Goal: Use online tool/utility: Utilize a website feature to perform a specific function

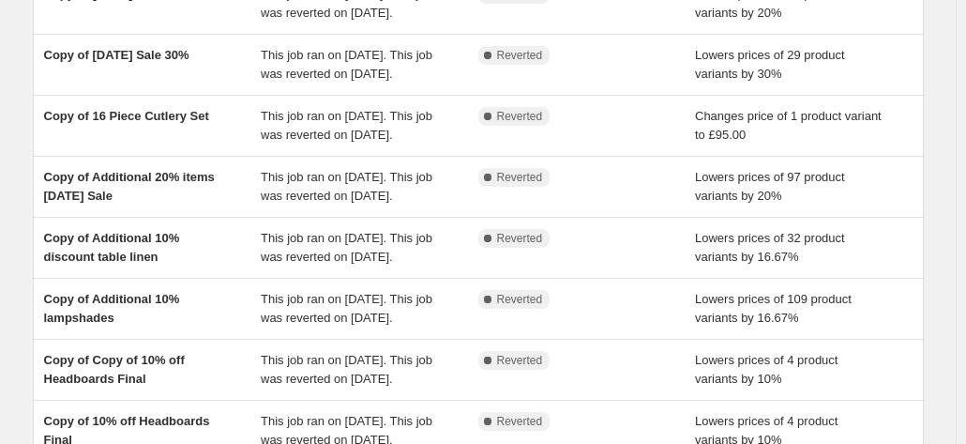
scroll to position [260, 0]
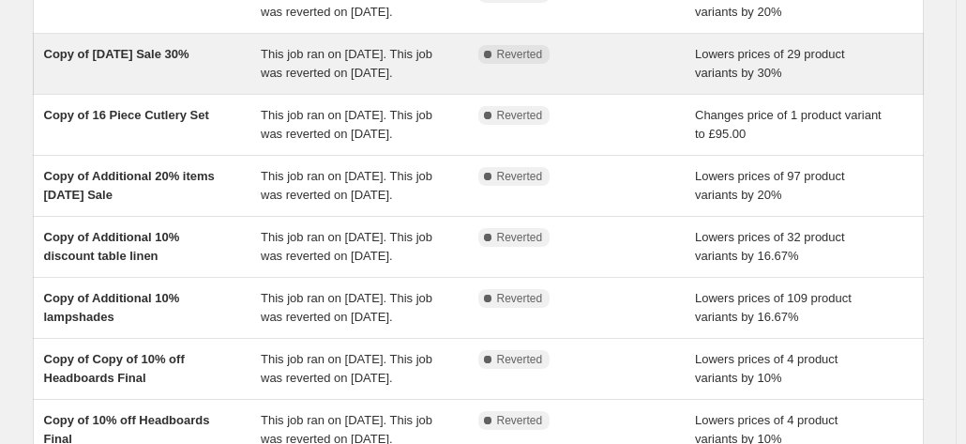
drag, startPoint x: 257, startPoint y: 160, endPoint x: 916, endPoint y: 87, distance: 663.5
click at [913, 83] on div "Lowers prices of 29 product variants by 30%" at bounding box center [804, 64] width 218 height 38
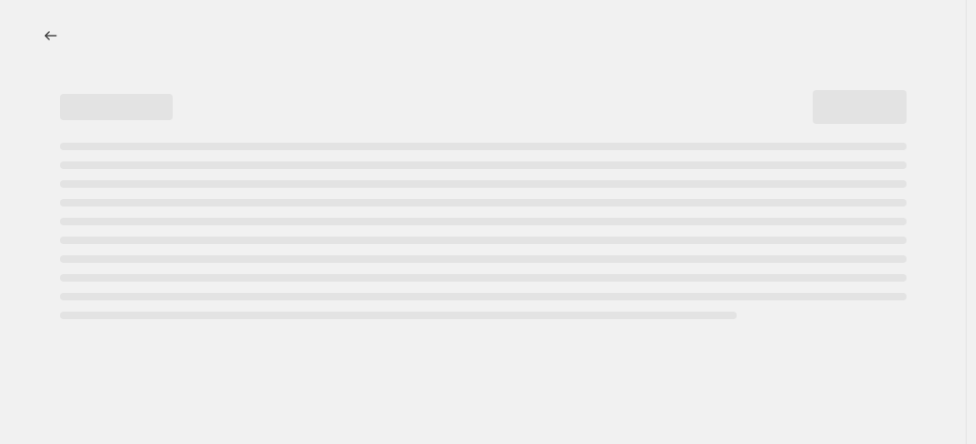
select select "percentage"
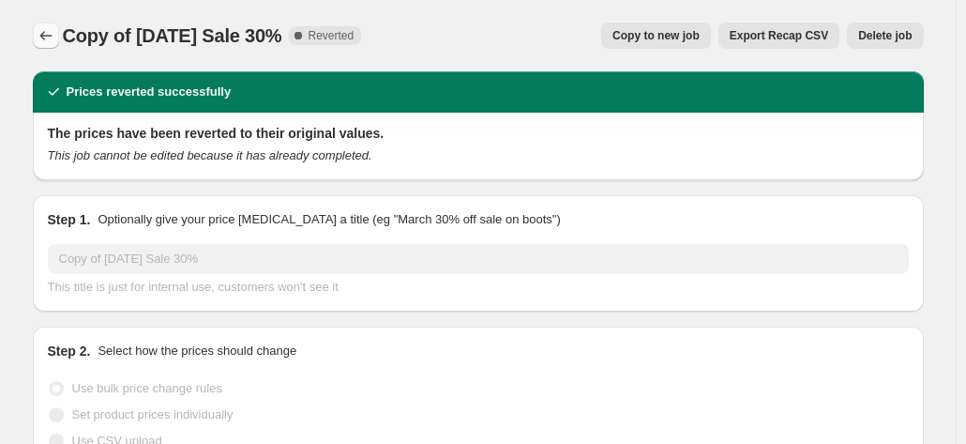
click at [53, 43] on icon "Price change jobs" at bounding box center [46, 35] width 19 height 19
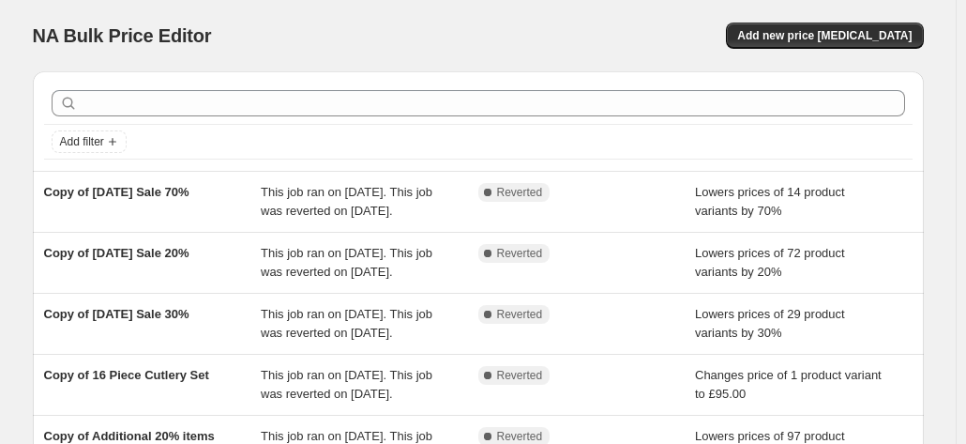
drag, startPoint x: 357, startPoint y: 214, endPoint x: 693, endPoint y: 3, distance: 396.6
click at [693, 3] on div "NA Bulk Price Editor. This page is ready NA Bulk Price Editor Add new price [ME…" at bounding box center [478, 35] width 891 height 71
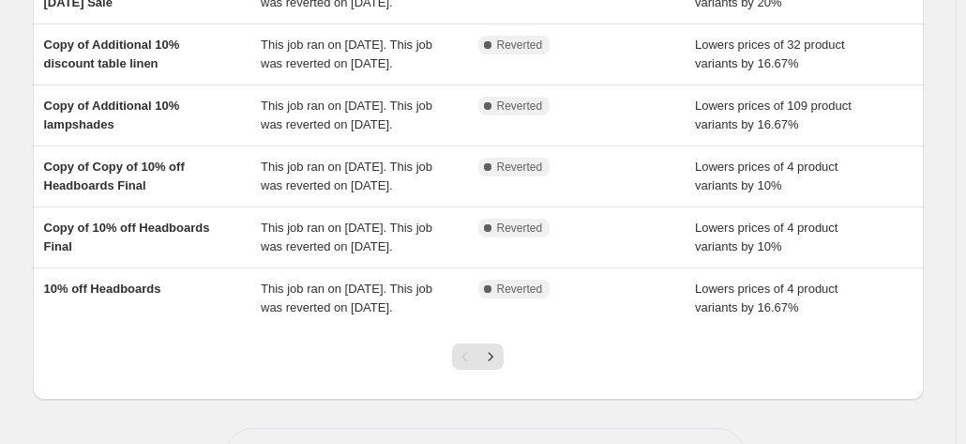
scroll to position [705, 0]
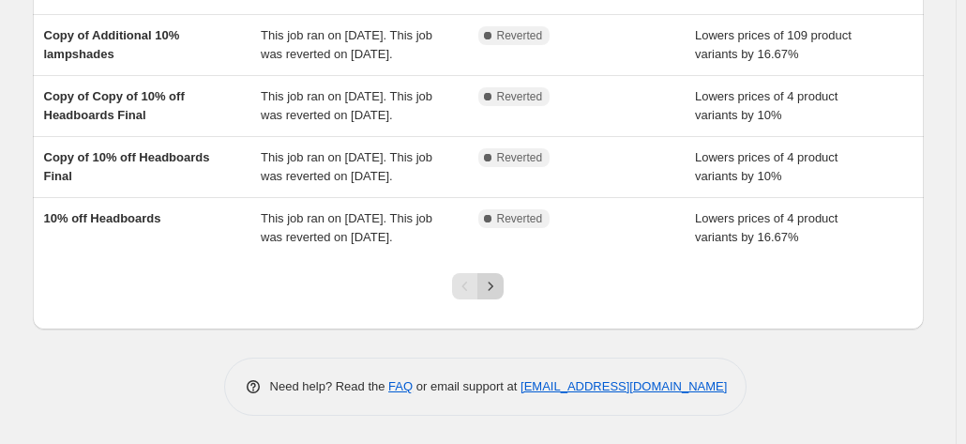
click at [488, 288] on icon "Next" at bounding box center [490, 286] width 19 height 19
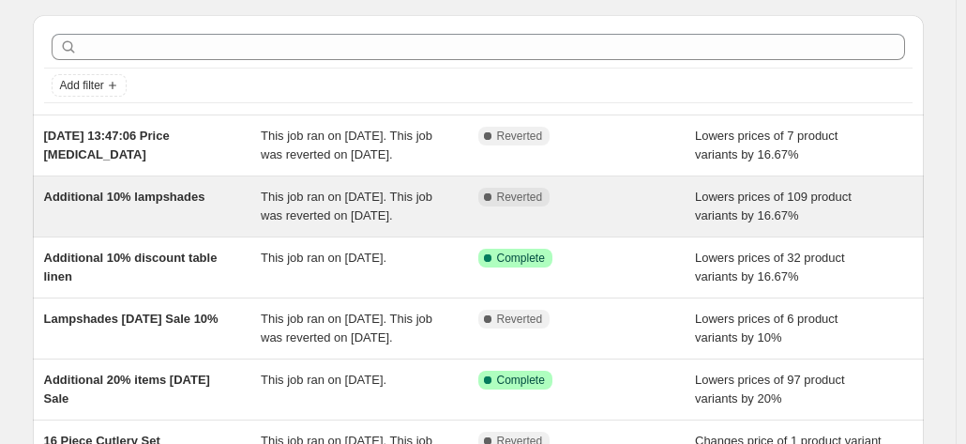
scroll to position [58, 0]
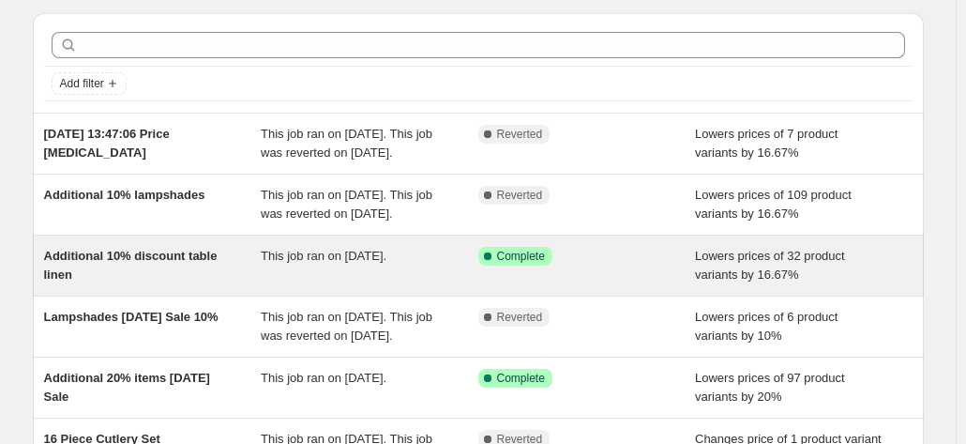
click at [140, 281] on span "Additional 10% discount table linen" at bounding box center [131, 265] width 174 height 33
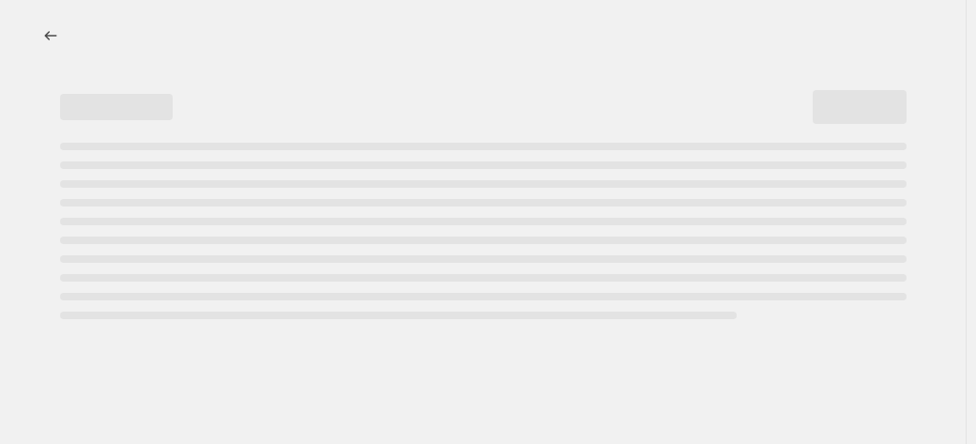
select select "percentage"
select select "collection"
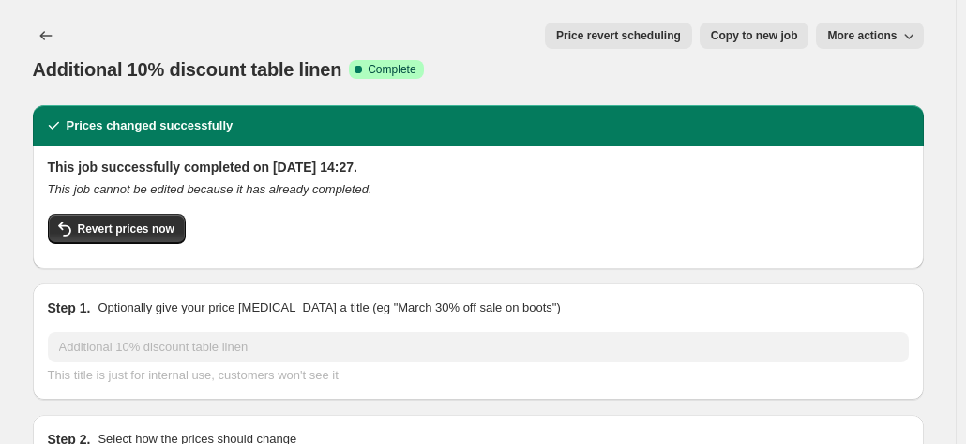
click at [642, 37] on span "Price revert scheduling" at bounding box center [618, 35] width 125 height 15
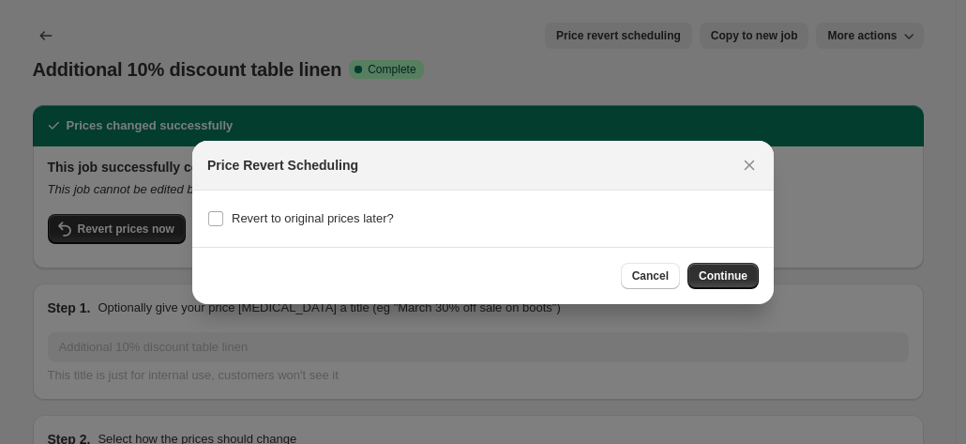
click at [203, 229] on section "Revert to original prices later?" at bounding box center [483, 218] width 582 height 56
click at [225, 219] on label "Revert to original prices later?" at bounding box center [300, 218] width 187 height 26
click at [223, 219] on input "Revert to original prices later?" at bounding box center [215, 218] width 15 height 15
checkbox input "true"
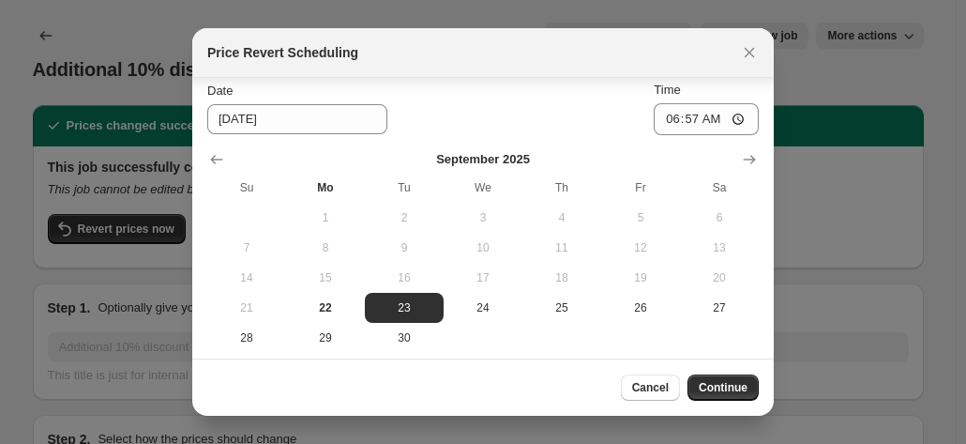
scroll to position [62, 0]
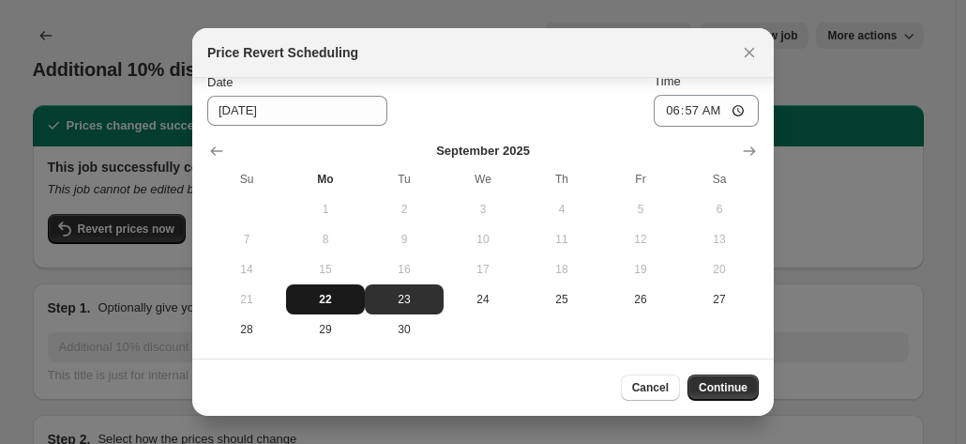
click at [325, 298] on span "22" at bounding box center [326, 299] width 64 height 15
type input "9/22/2025"
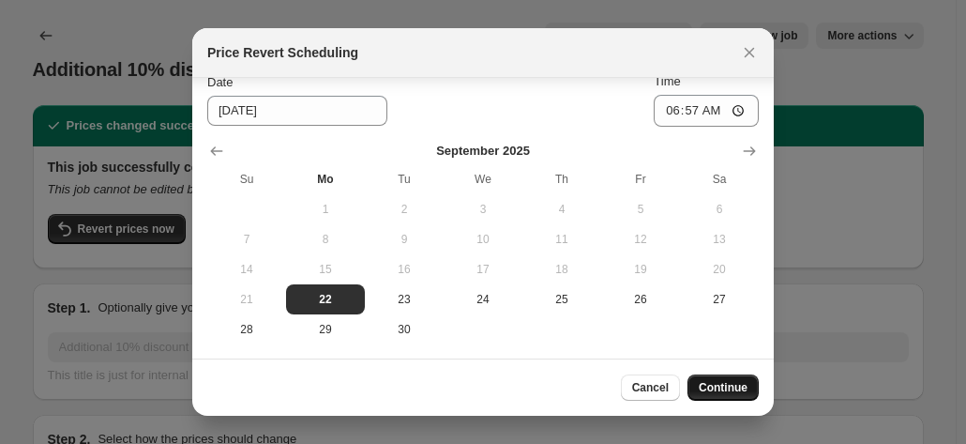
click at [730, 391] on span "Continue" at bounding box center [723, 387] width 49 height 15
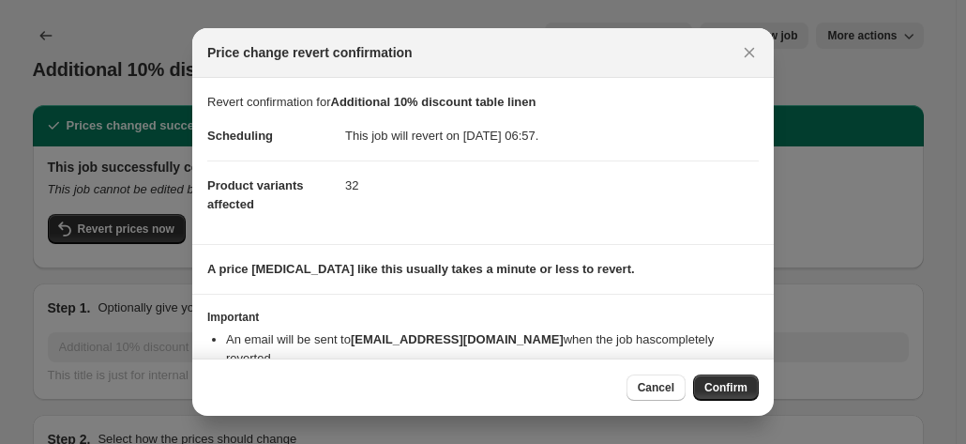
scroll to position [53, 0]
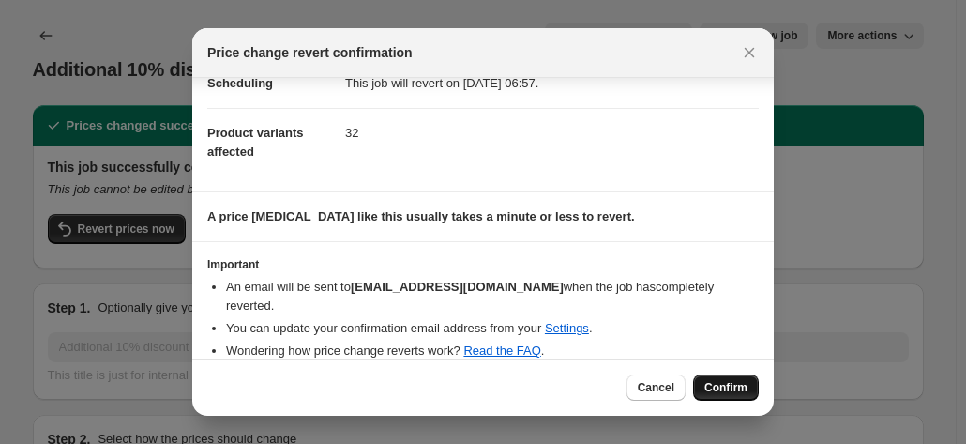
click at [712, 384] on span "Confirm" at bounding box center [725, 387] width 43 height 15
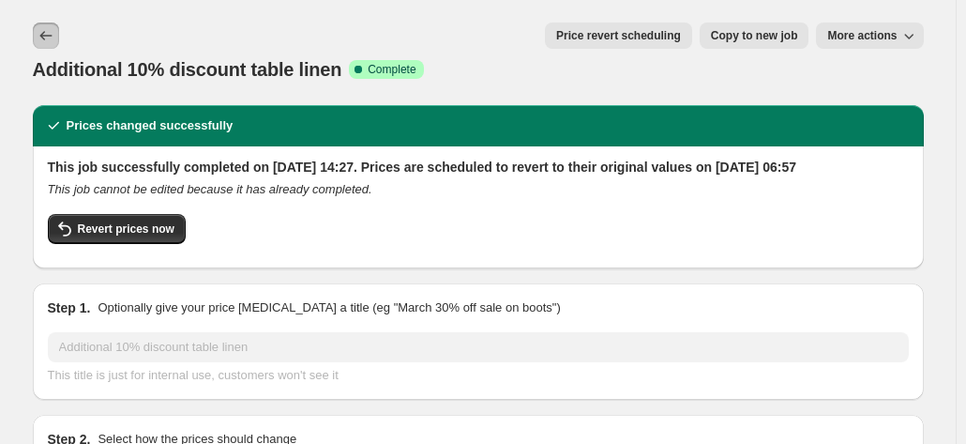
click at [50, 33] on icon "Price change jobs" at bounding box center [46, 35] width 19 height 19
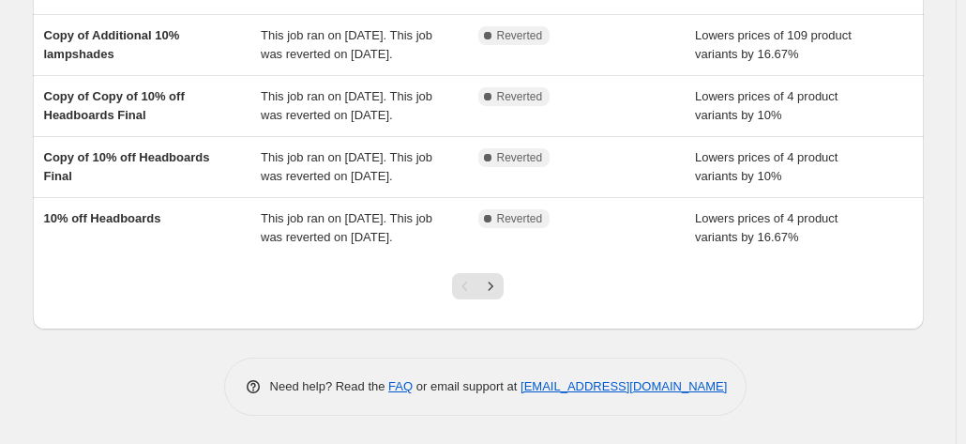
scroll to position [705, 0]
click at [499, 291] on icon "Next" at bounding box center [490, 286] width 19 height 19
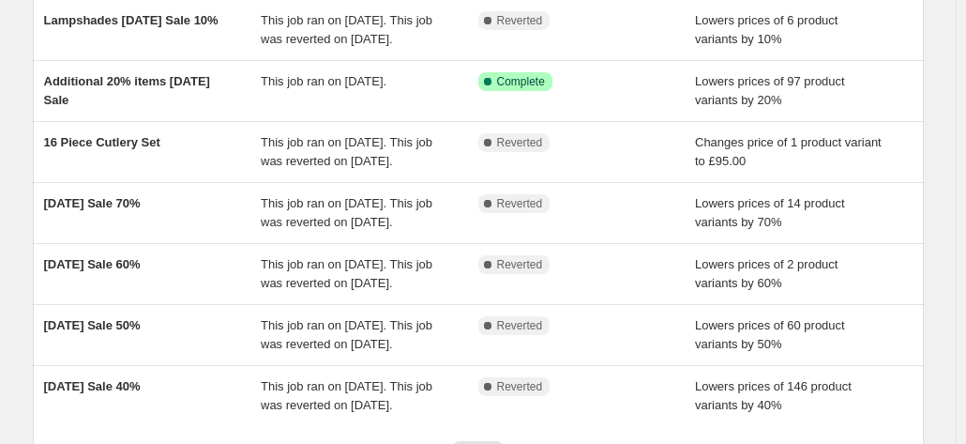
scroll to position [356, 0]
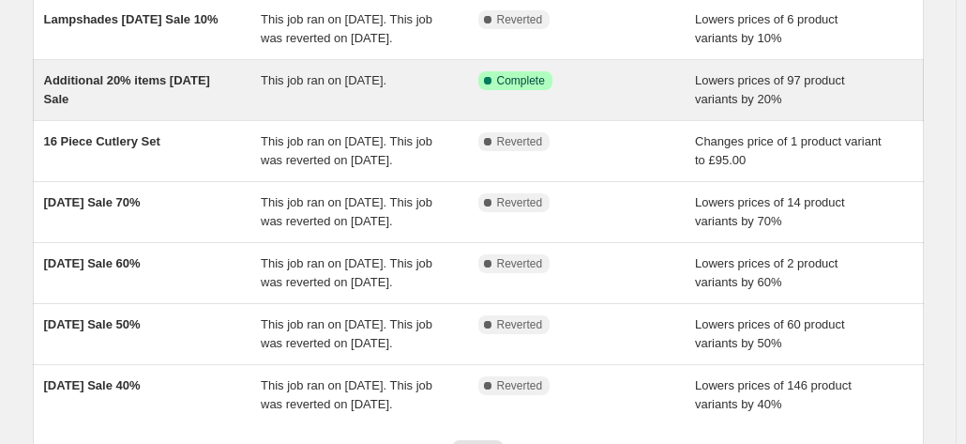
click at [81, 106] on span "Additional 20% items September 2025 Sale" at bounding box center [127, 89] width 166 height 33
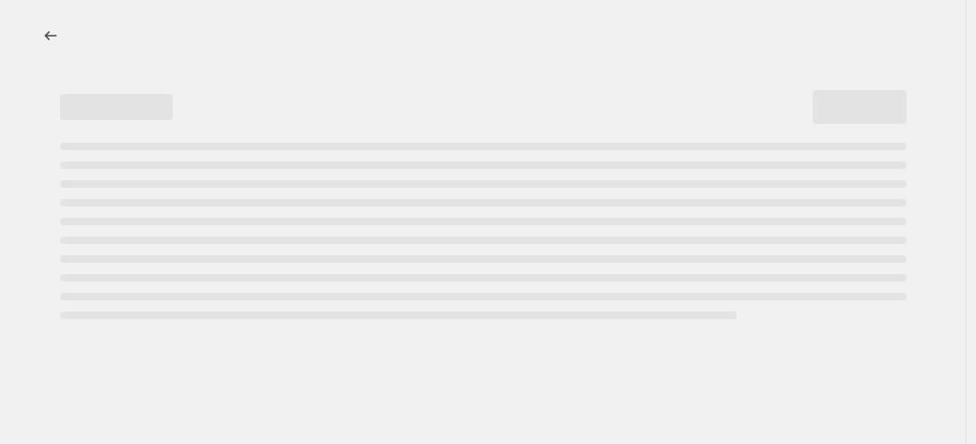
select select "percentage"
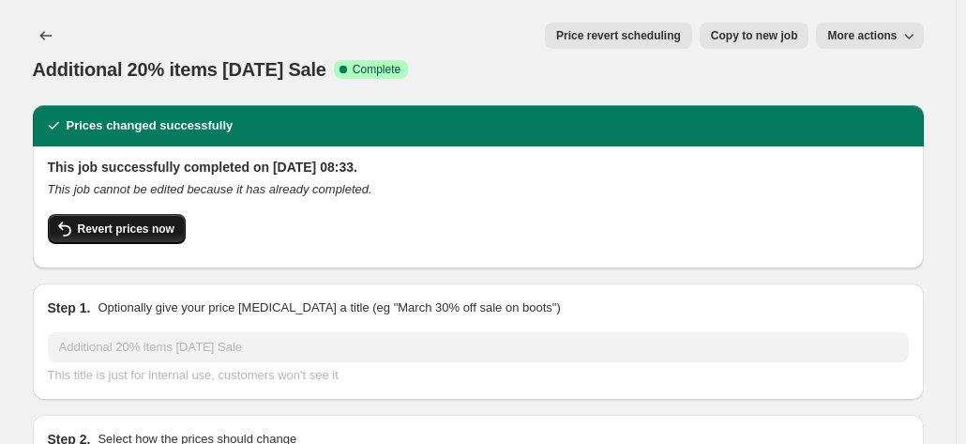
click at [126, 221] on span "Revert prices now" at bounding box center [126, 228] width 97 height 15
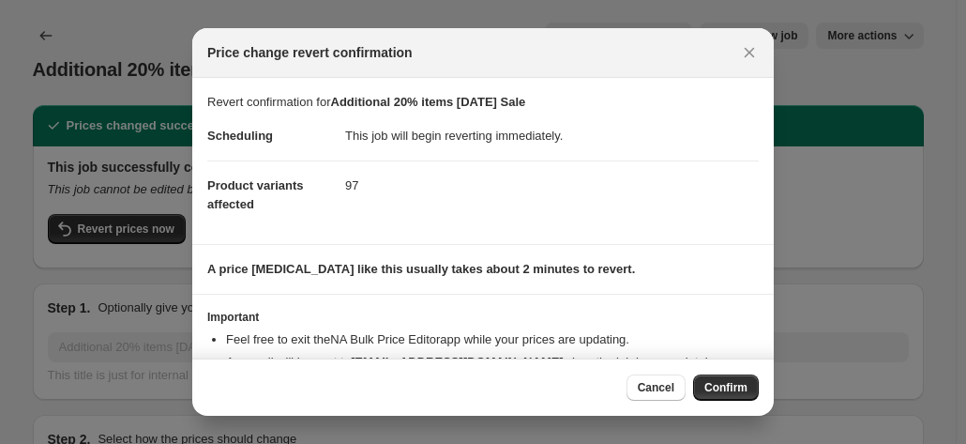
scroll to position [75, 0]
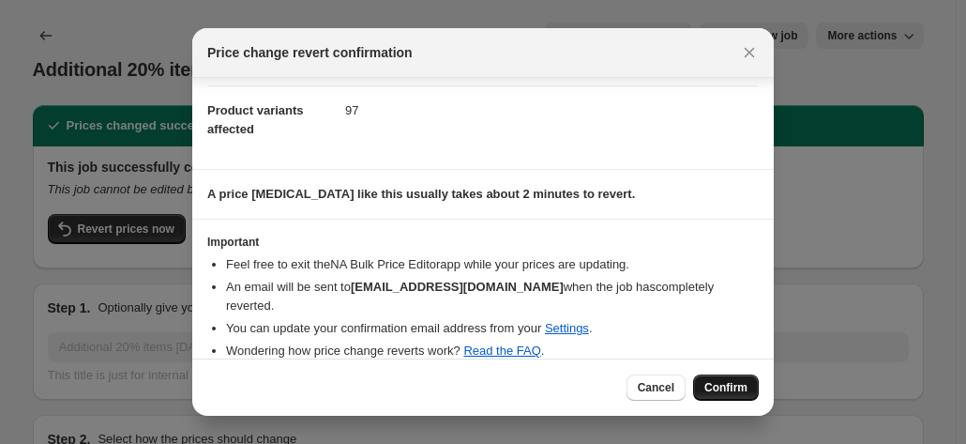
click at [734, 398] on button "Confirm" at bounding box center [726, 387] width 66 height 26
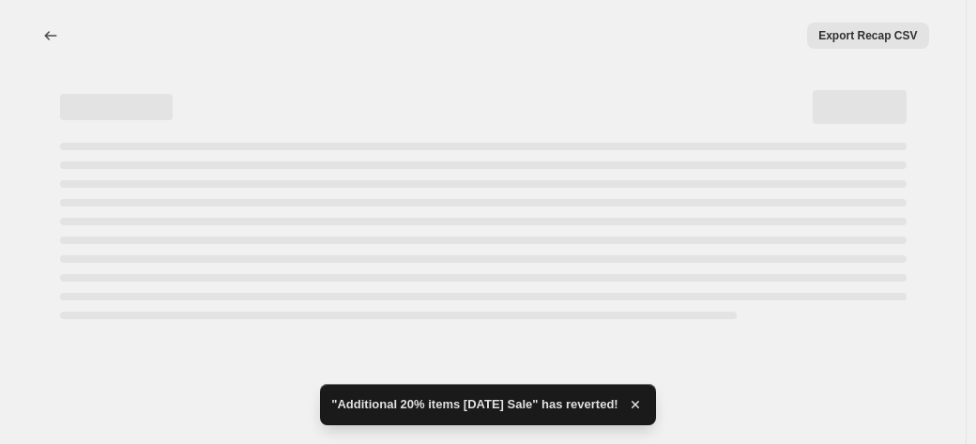
select select "percentage"
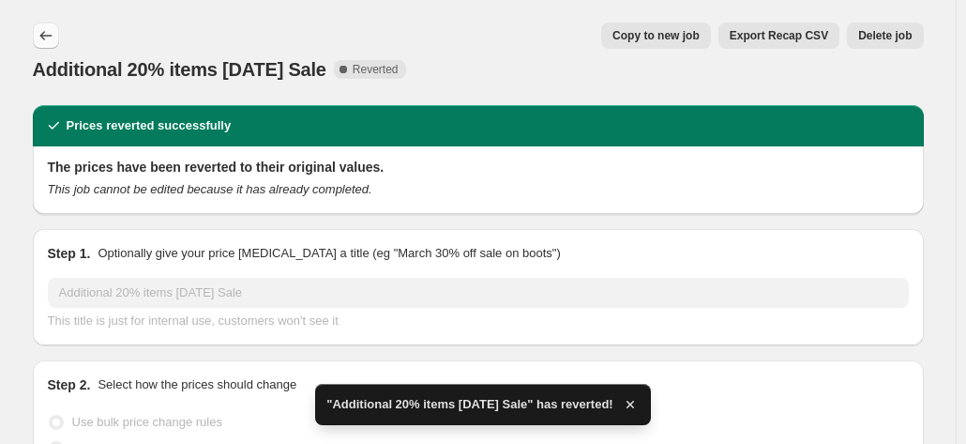
click at [55, 38] on icon "Price change jobs" at bounding box center [46, 35] width 19 height 19
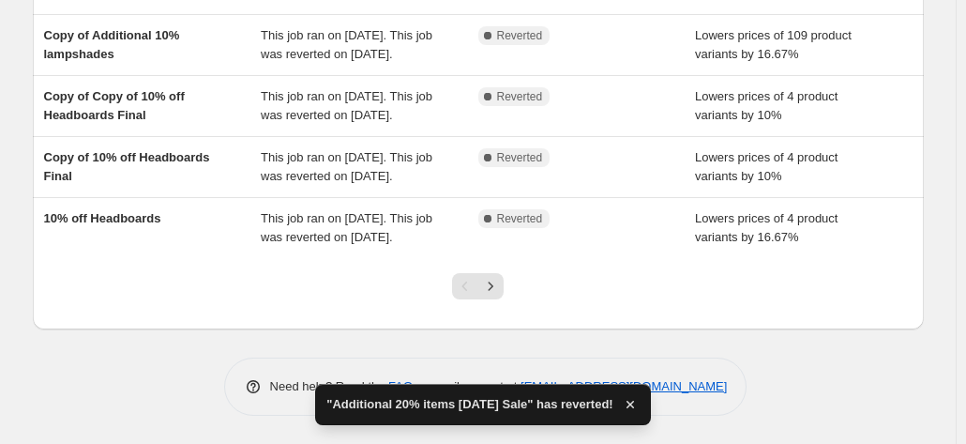
scroll to position [705, 0]
click at [499, 286] on icon "Next" at bounding box center [490, 286] width 19 height 19
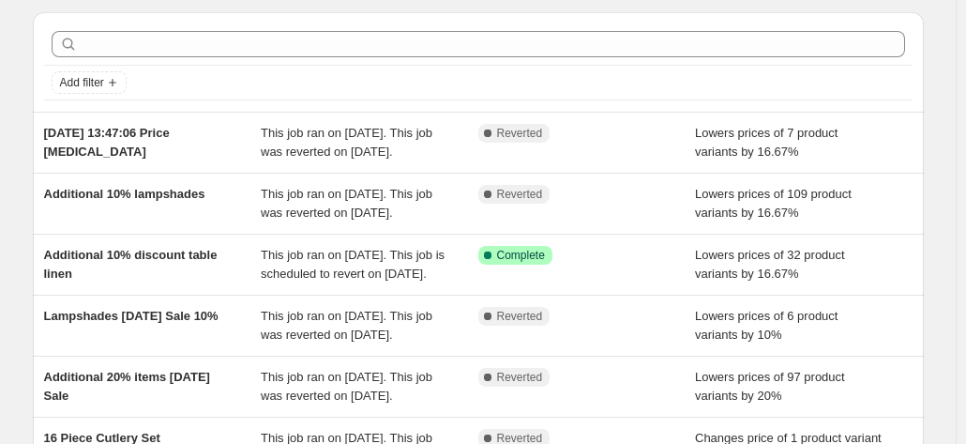
scroll to position [108, 0]
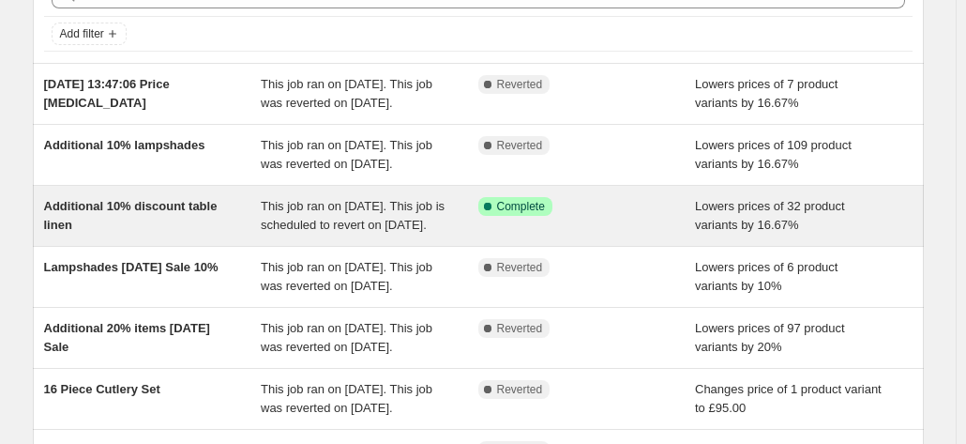
click at [79, 235] on div "Additional 10% discount table linen" at bounding box center [153, 216] width 218 height 38
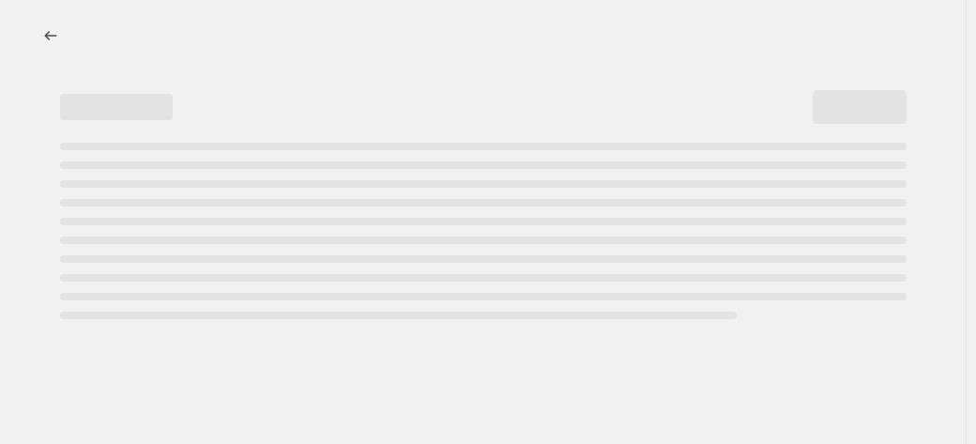
select select "percentage"
select select "collection"
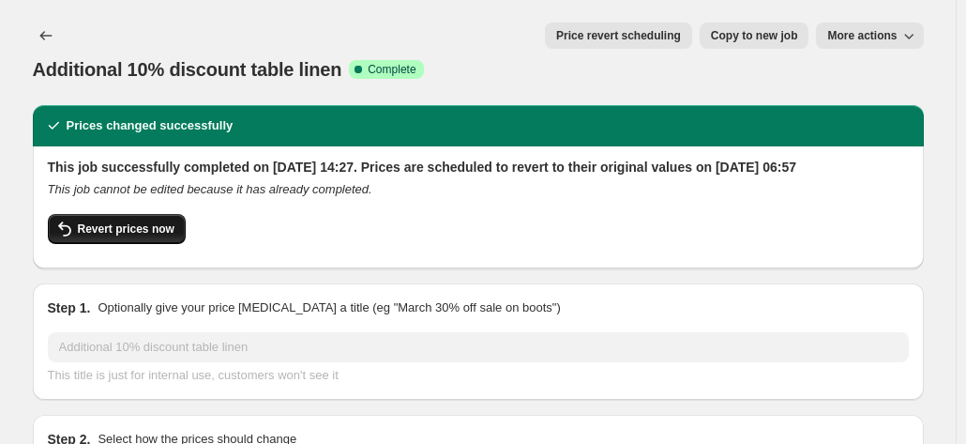
click at [113, 221] on span "Revert prices now" at bounding box center [126, 228] width 97 height 15
checkbox input "false"
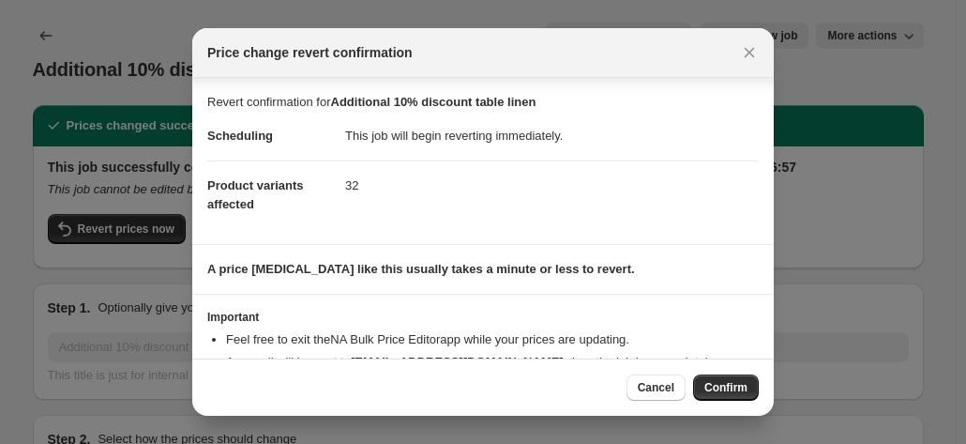
scroll to position [75, 0]
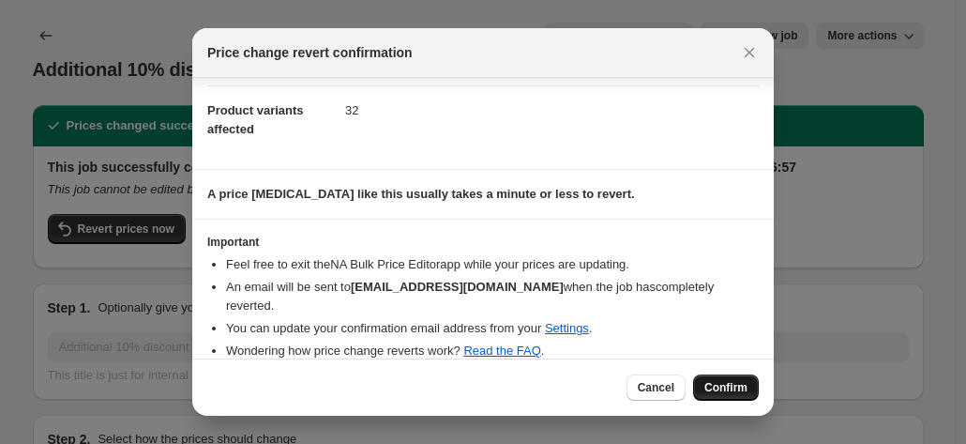
click at [714, 389] on span "Confirm" at bounding box center [725, 387] width 43 height 15
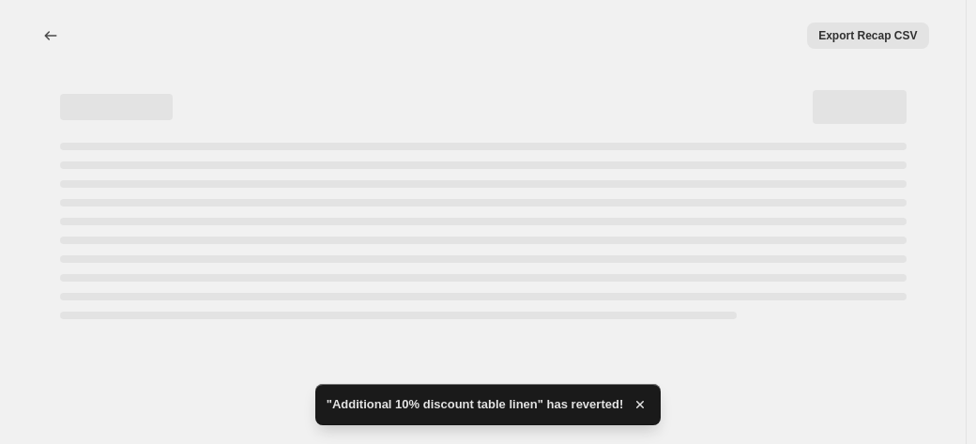
select select "percentage"
select select "collection"
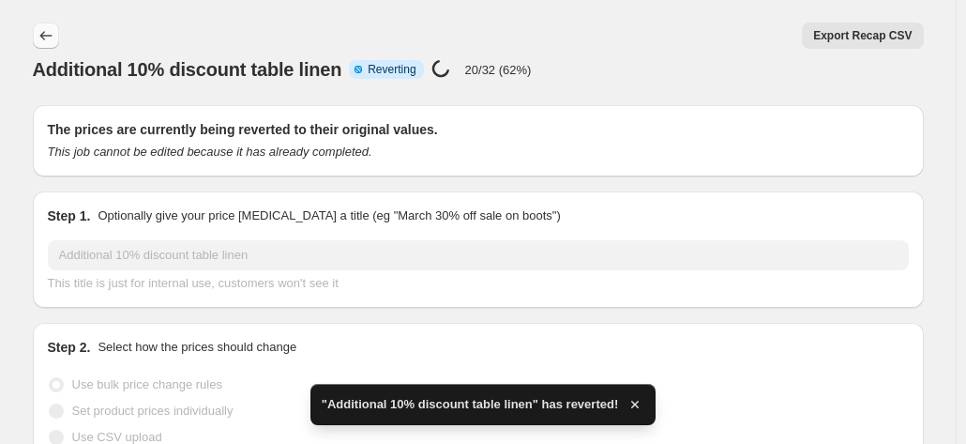
checkbox input "true"
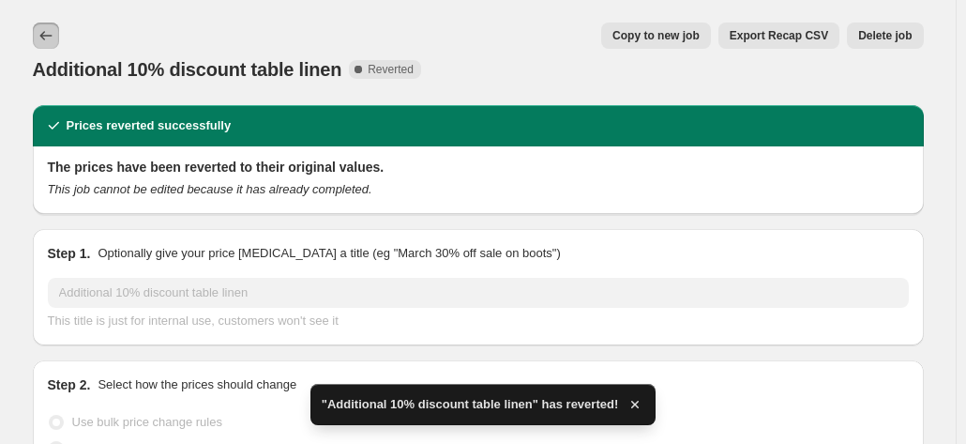
click at [47, 32] on icon "Price change jobs" at bounding box center [46, 35] width 19 height 19
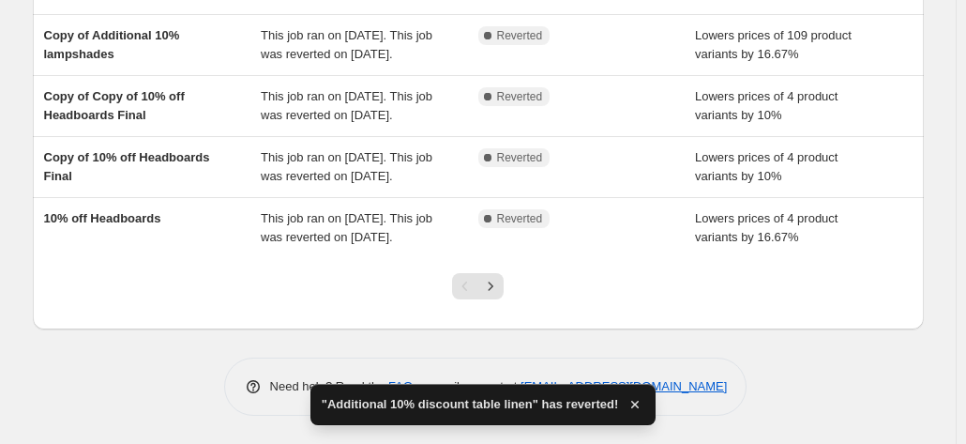
scroll to position [705, 0]
click at [500, 290] on icon "Next" at bounding box center [490, 286] width 19 height 19
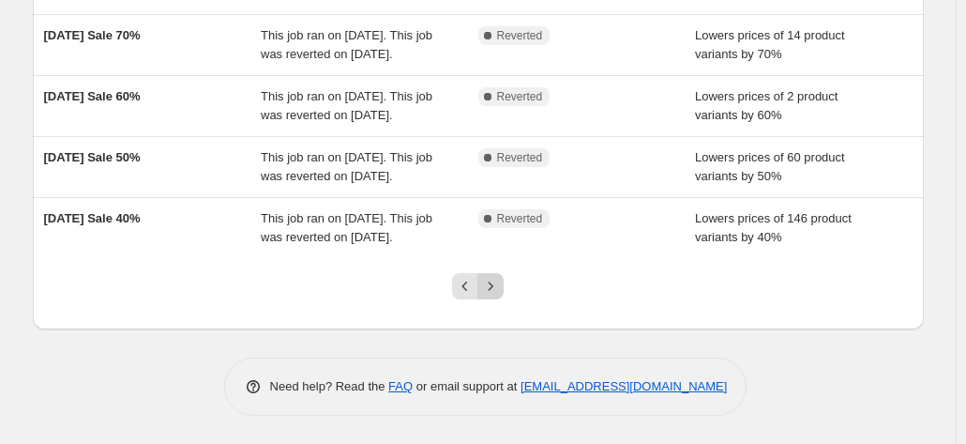
click at [497, 292] on icon "Next" at bounding box center [490, 286] width 19 height 19
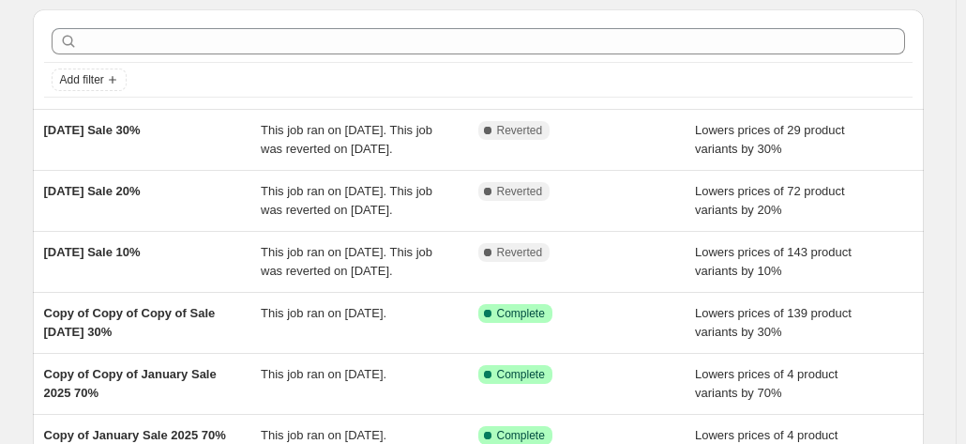
scroll to position [0, 0]
